Goal: Navigation & Orientation: Find specific page/section

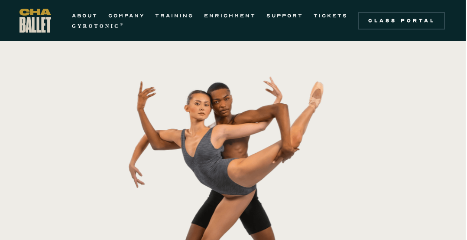
scroll to position [0, 1]
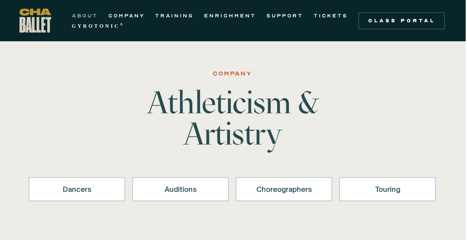
click at [85, 11] on link "ABOUT" at bounding box center [85, 15] width 26 height 10
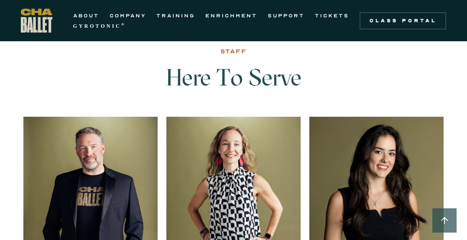
scroll to position [1164, 0]
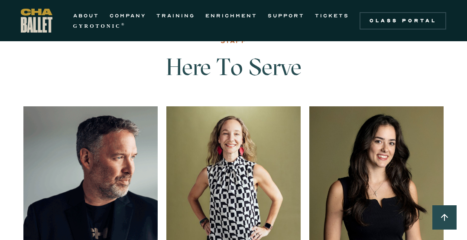
click at [80, 209] on img at bounding box center [90, 173] width 134 height 134
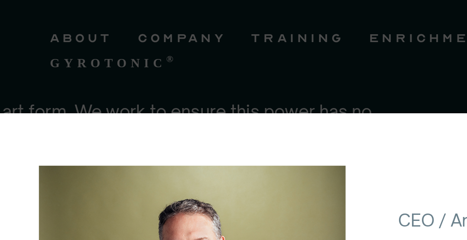
scroll to position [890, 0]
